Goal: Task Accomplishment & Management: Manage account settings

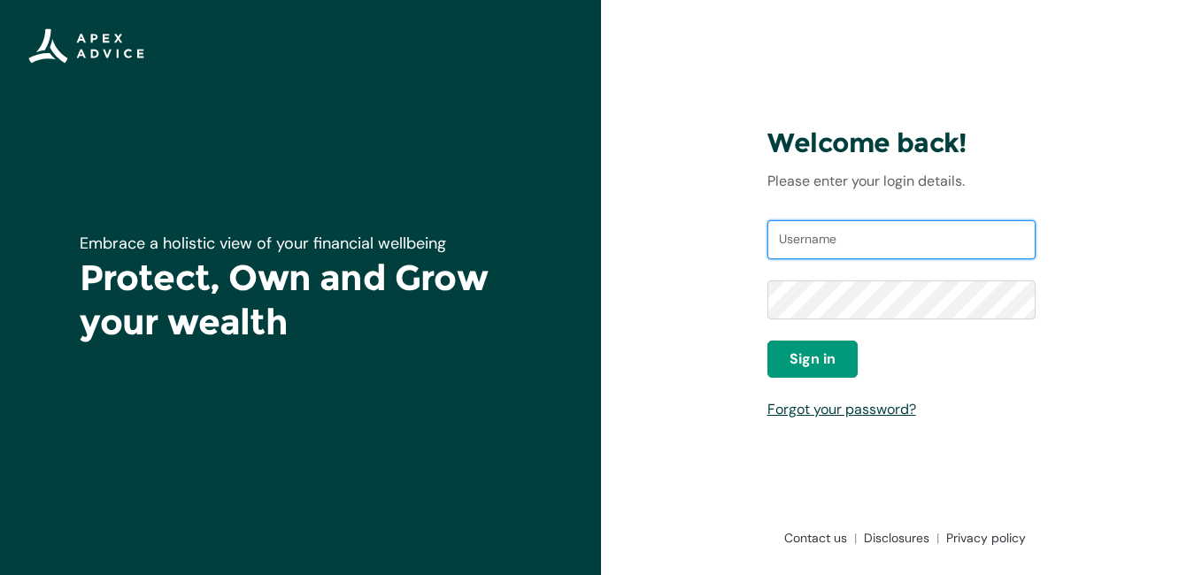
click at [836, 236] on input "Username" at bounding box center [902, 239] width 269 height 39
type input "[EMAIL_ADDRESS][DOMAIN_NAME]"
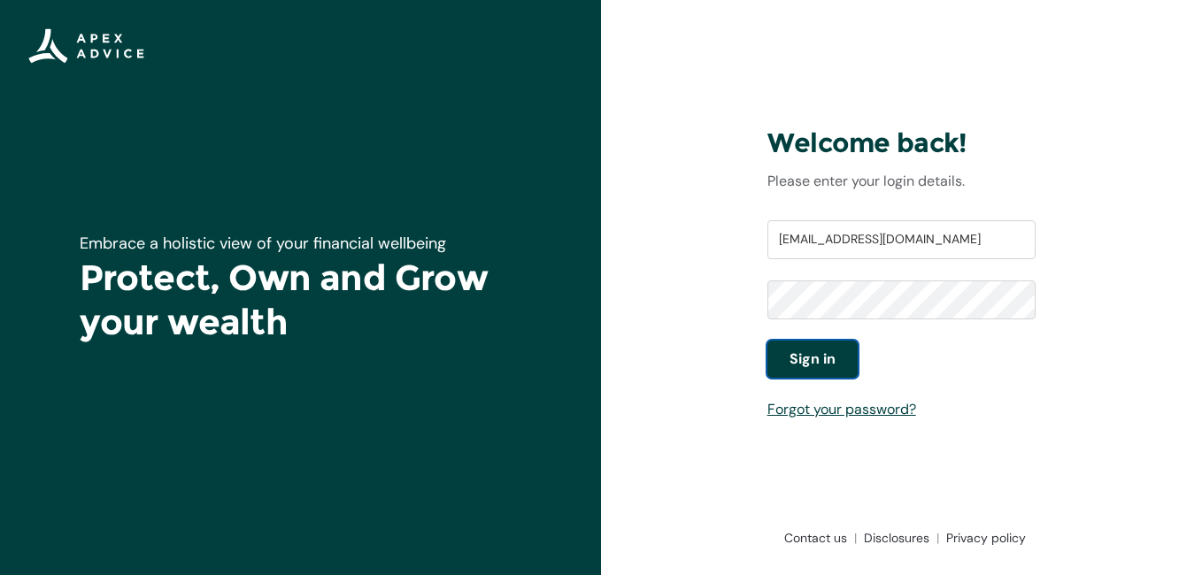
click at [806, 363] on span "Sign in" at bounding box center [813, 359] width 46 height 21
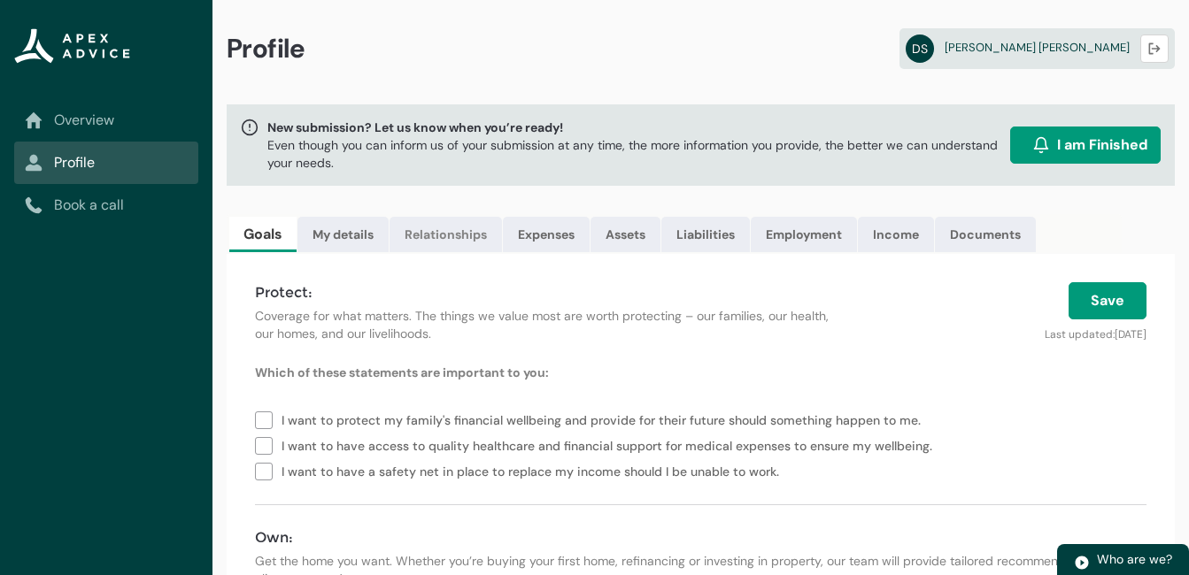
click at [444, 238] on link "Relationships" at bounding box center [446, 234] width 112 height 35
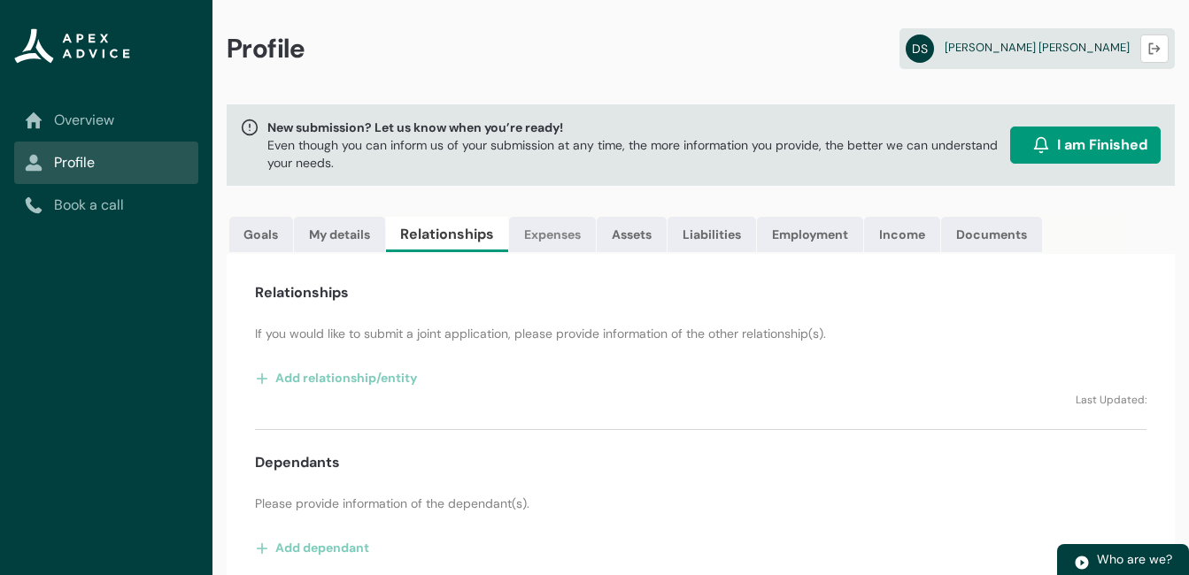
click at [547, 236] on link "Expenses" at bounding box center [552, 234] width 87 height 35
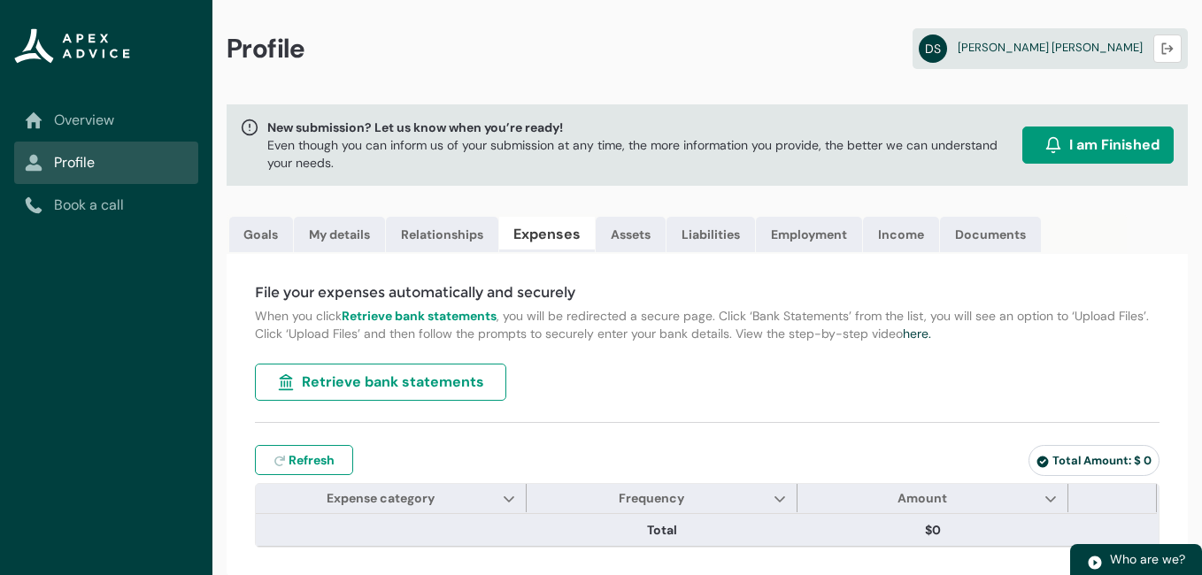
type input "***"
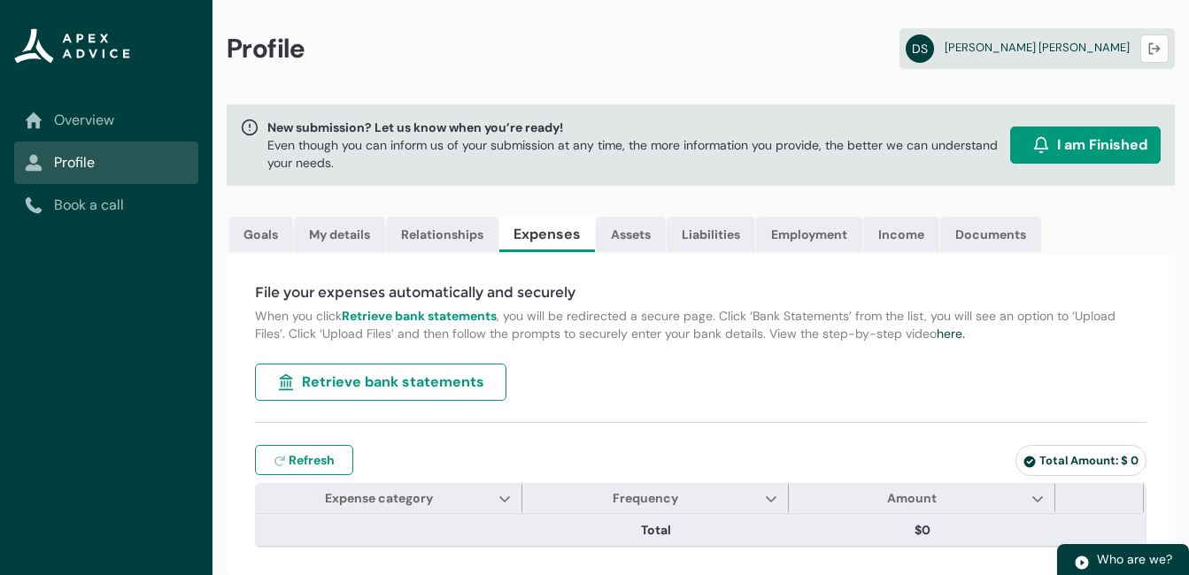
click at [428, 371] on button "Retrieve bank statements" at bounding box center [380, 382] width 251 height 37
